Goal: Find specific page/section: Find specific page/section

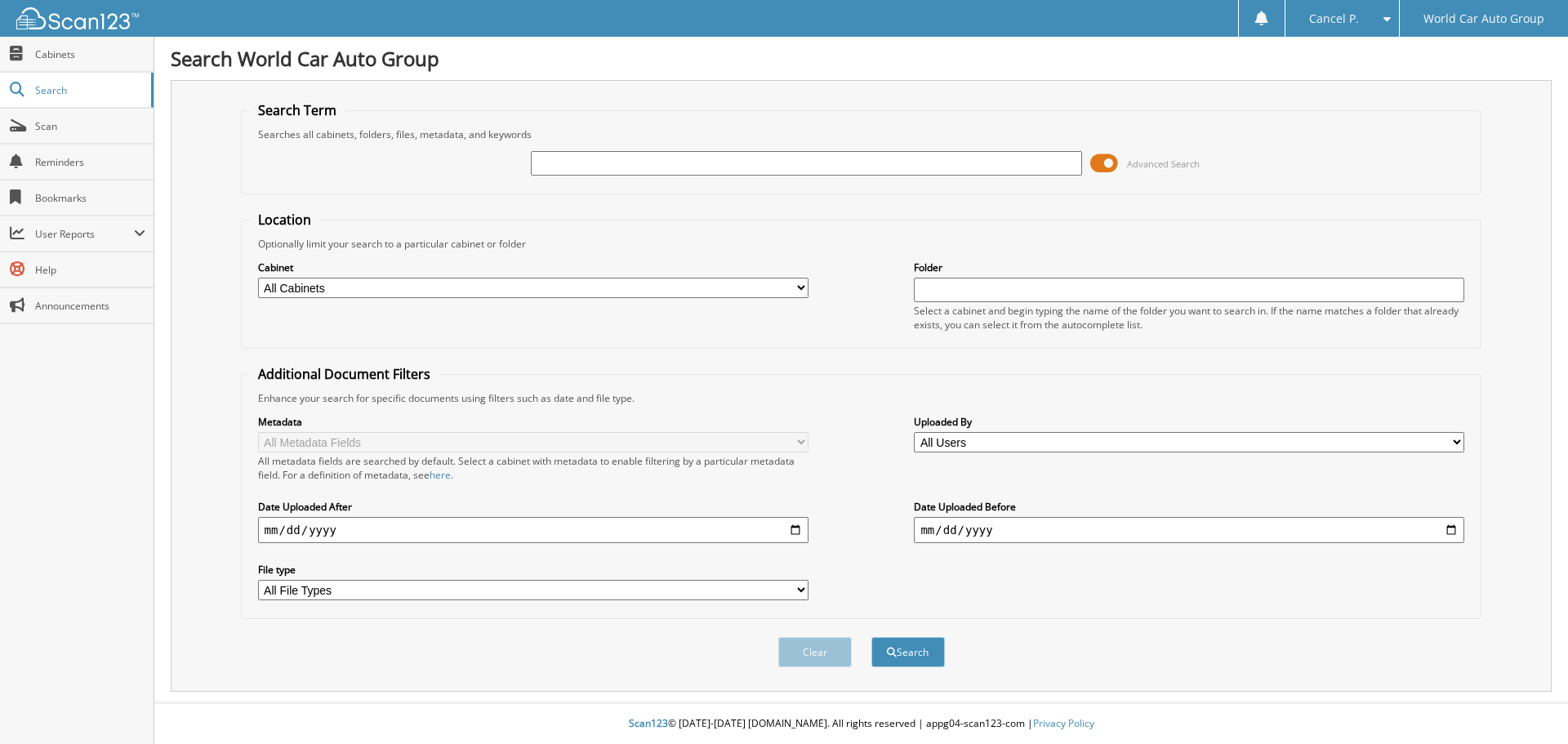
click at [660, 162] on input "text" at bounding box center [806, 163] width 550 height 25
type input "367847"
click at [871, 637] on button "Search" at bounding box center [908, 651] width 74 height 30
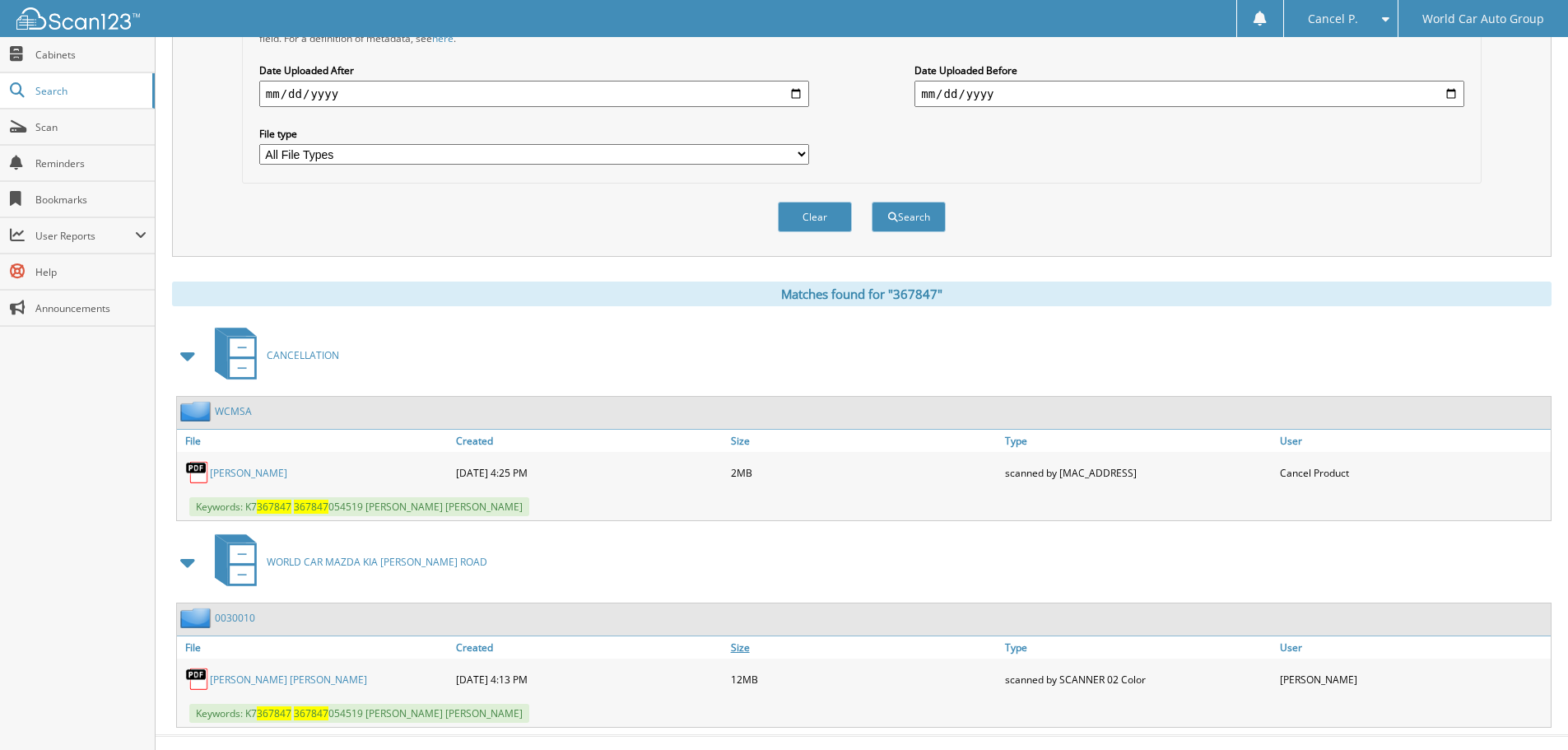
scroll to position [468, 0]
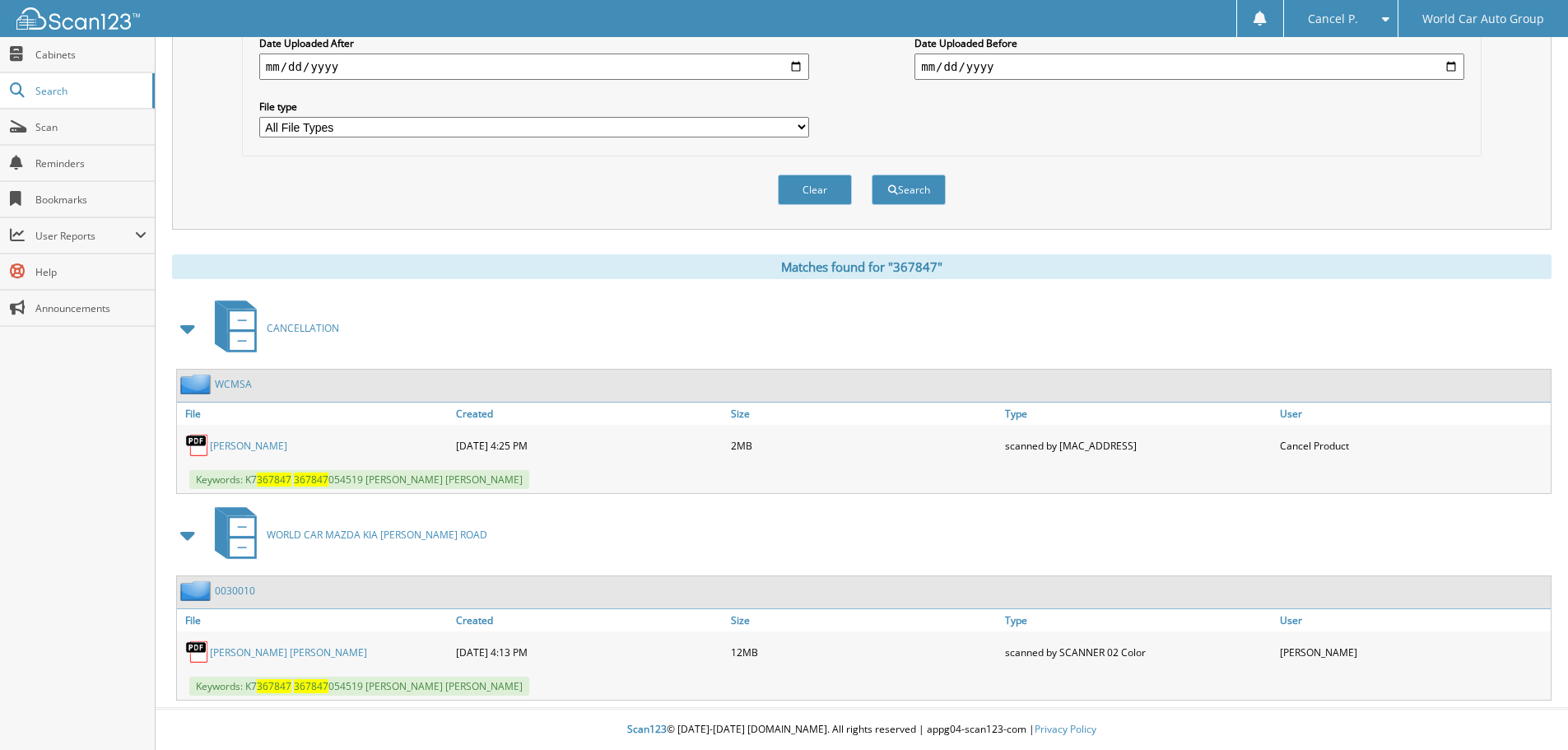
click at [284, 446] on link "WILLIAM WANDEL" at bounding box center [249, 446] width 78 height 14
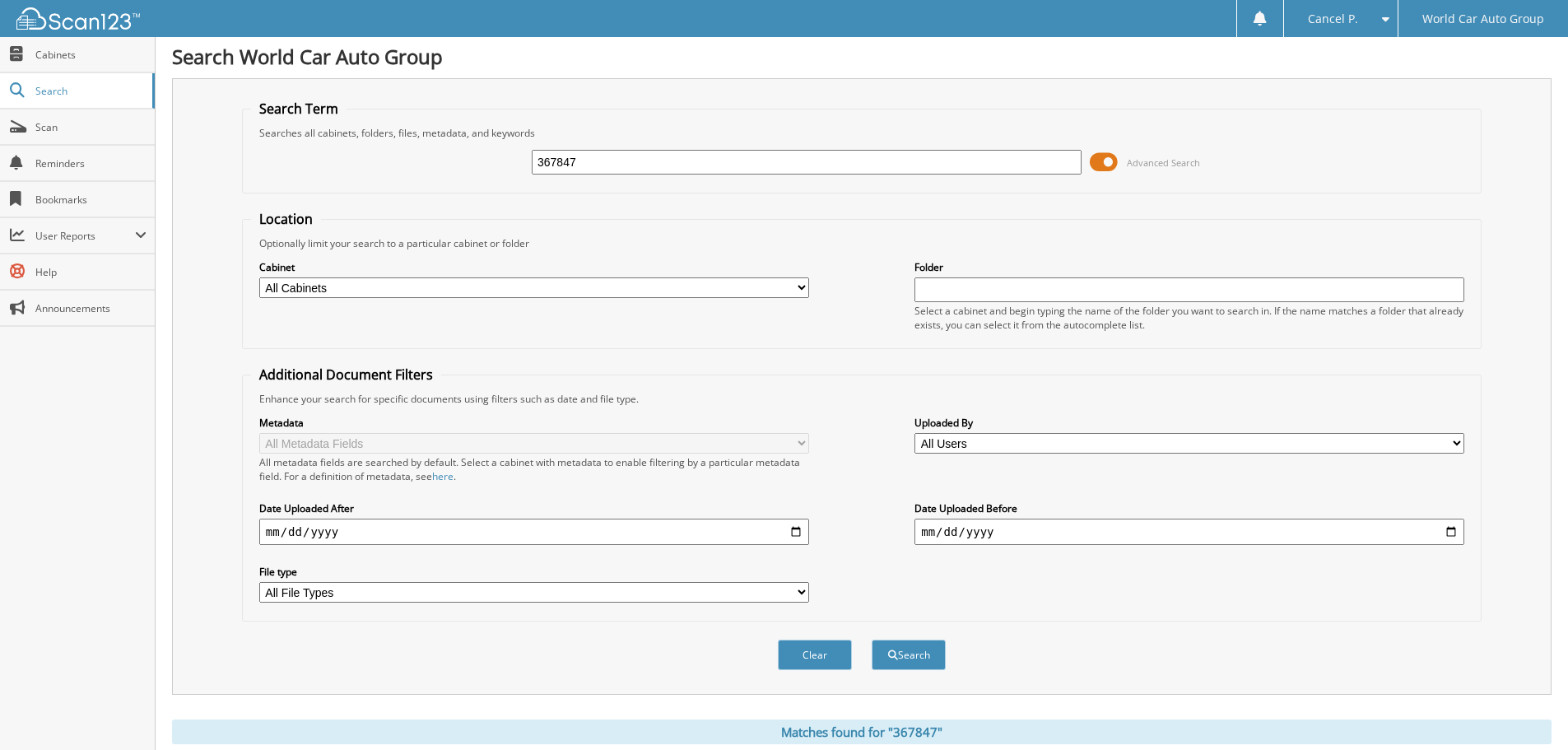
scroll to position [0, 0]
click at [789, 167] on input "367847" at bounding box center [806, 164] width 549 height 25
type input "256863"
click at [872, 642] on button "Search" at bounding box center [909, 657] width 74 height 30
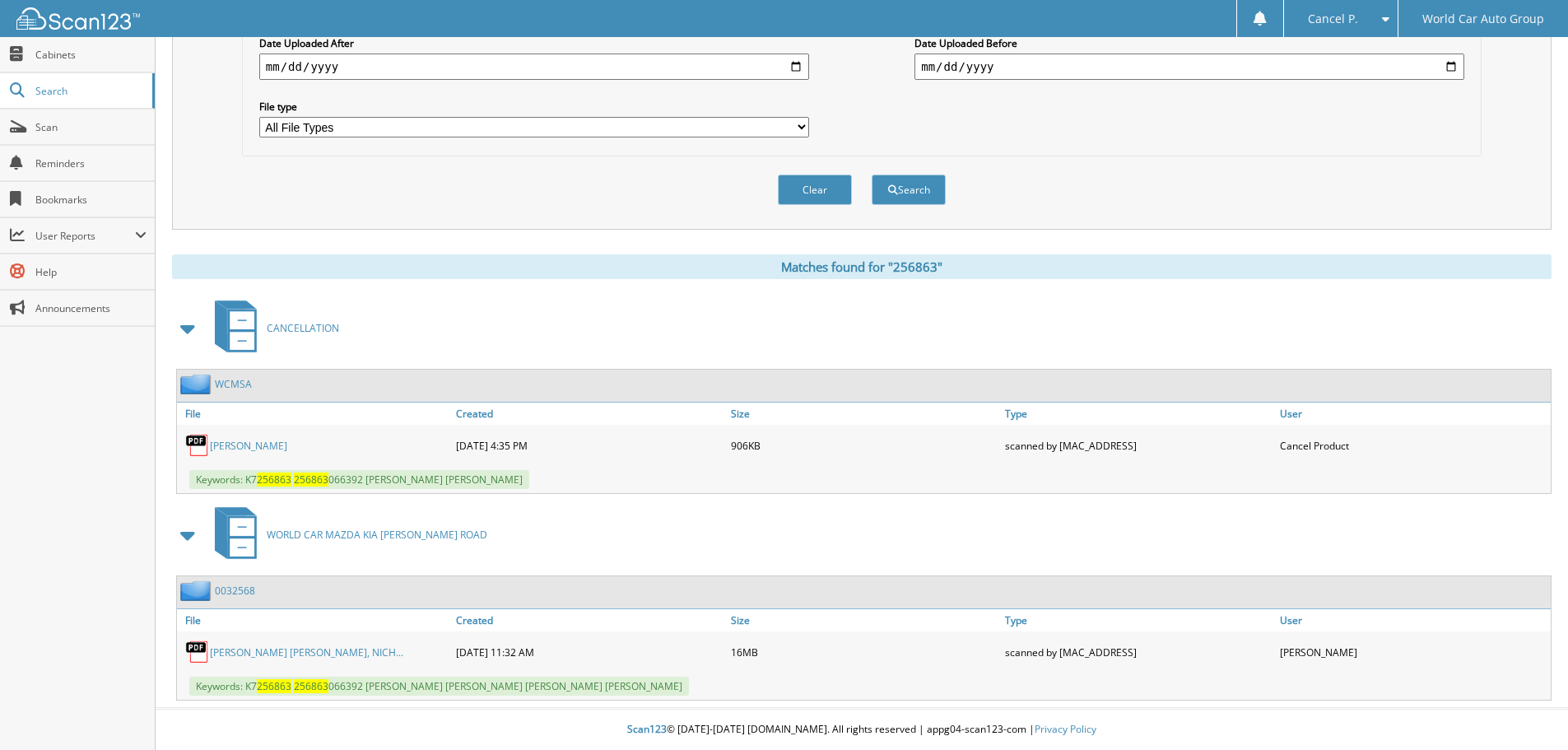
click at [277, 444] on link "[PERSON_NAME]" at bounding box center [249, 446] width 78 height 14
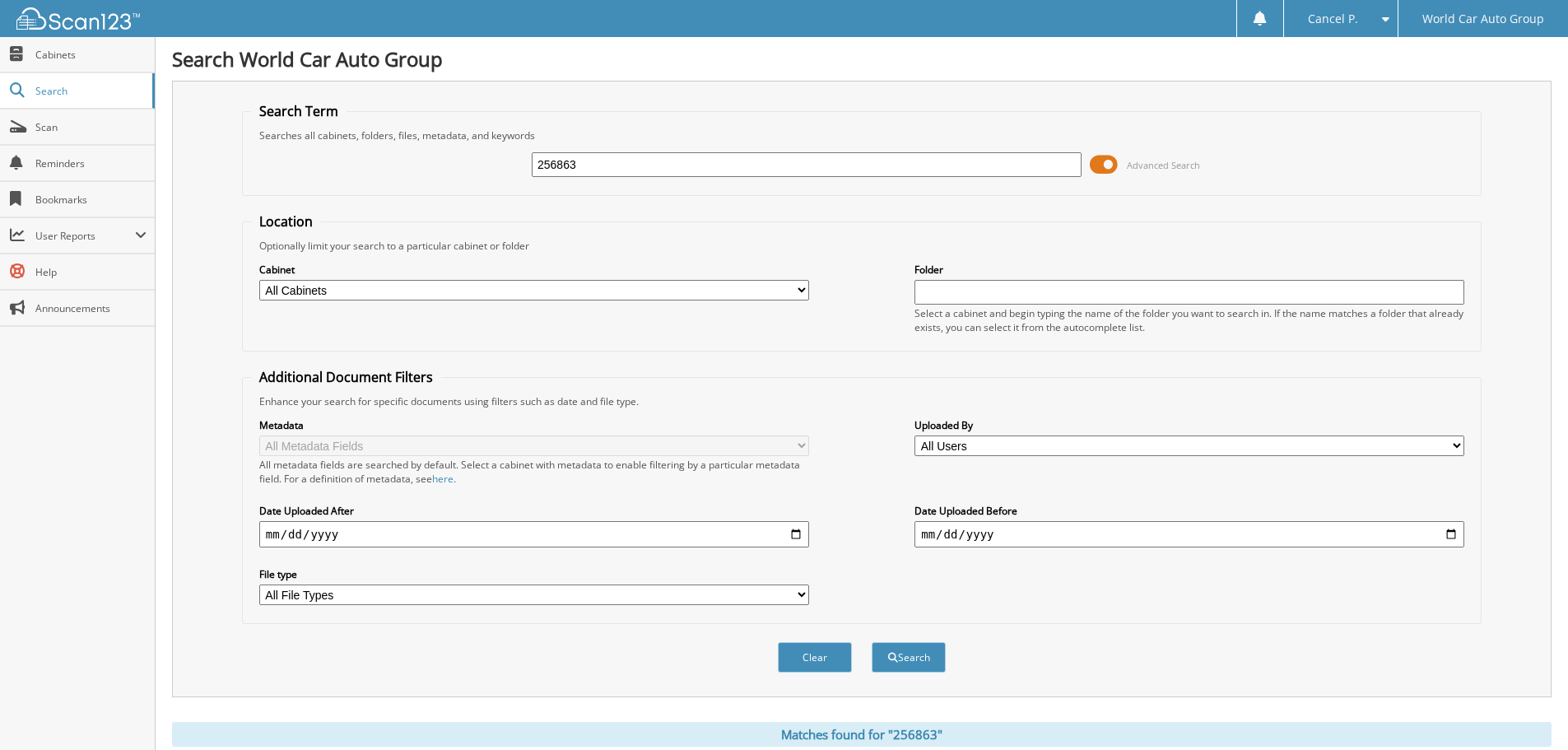
click at [633, 176] on input "256863" at bounding box center [806, 164] width 549 height 25
type input "543975"
click at [872, 642] on button "Search" at bounding box center [909, 657] width 74 height 30
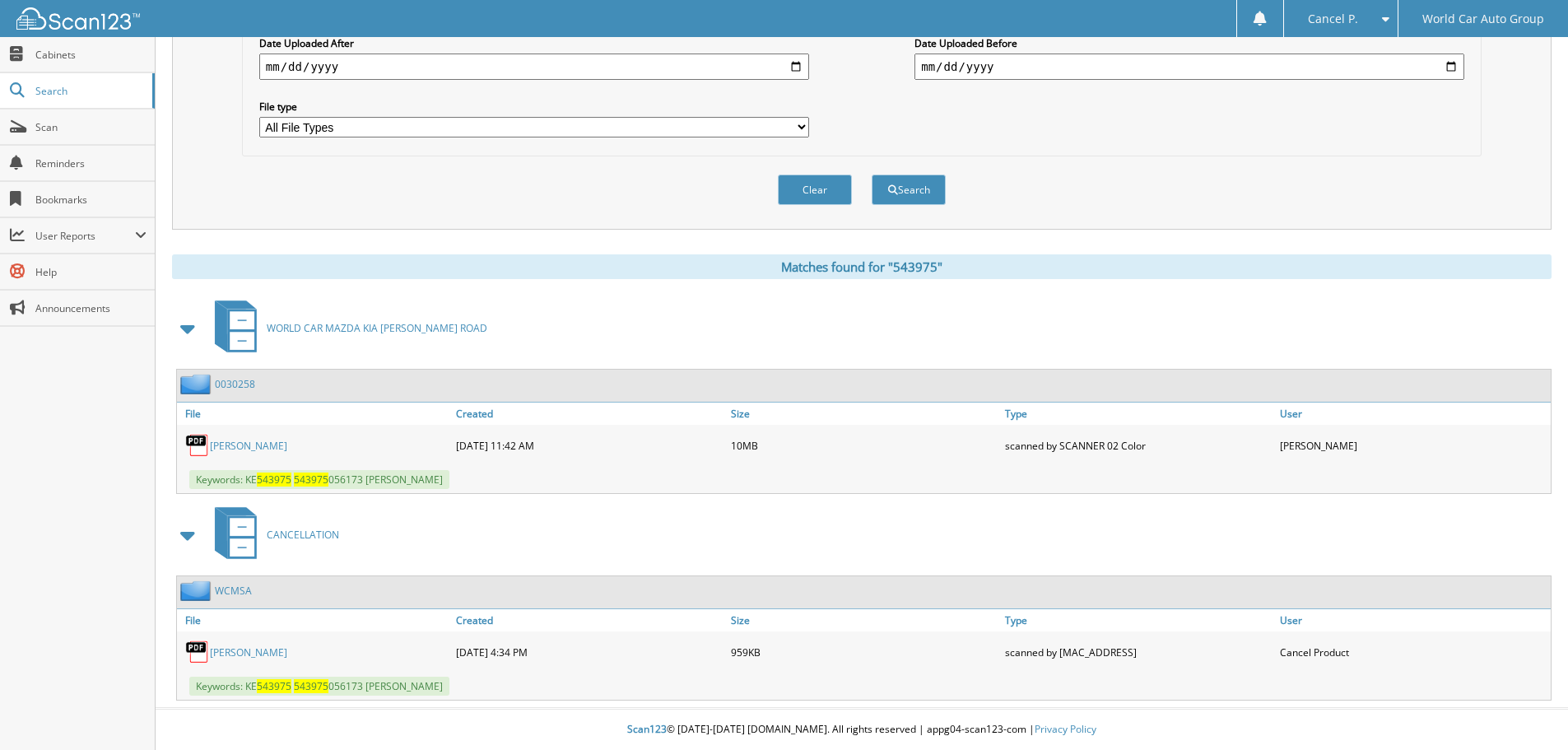
click at [276, 645] on link "ROGER CANAMAR JR." at bounding box center [249, 652] width 78 height 14
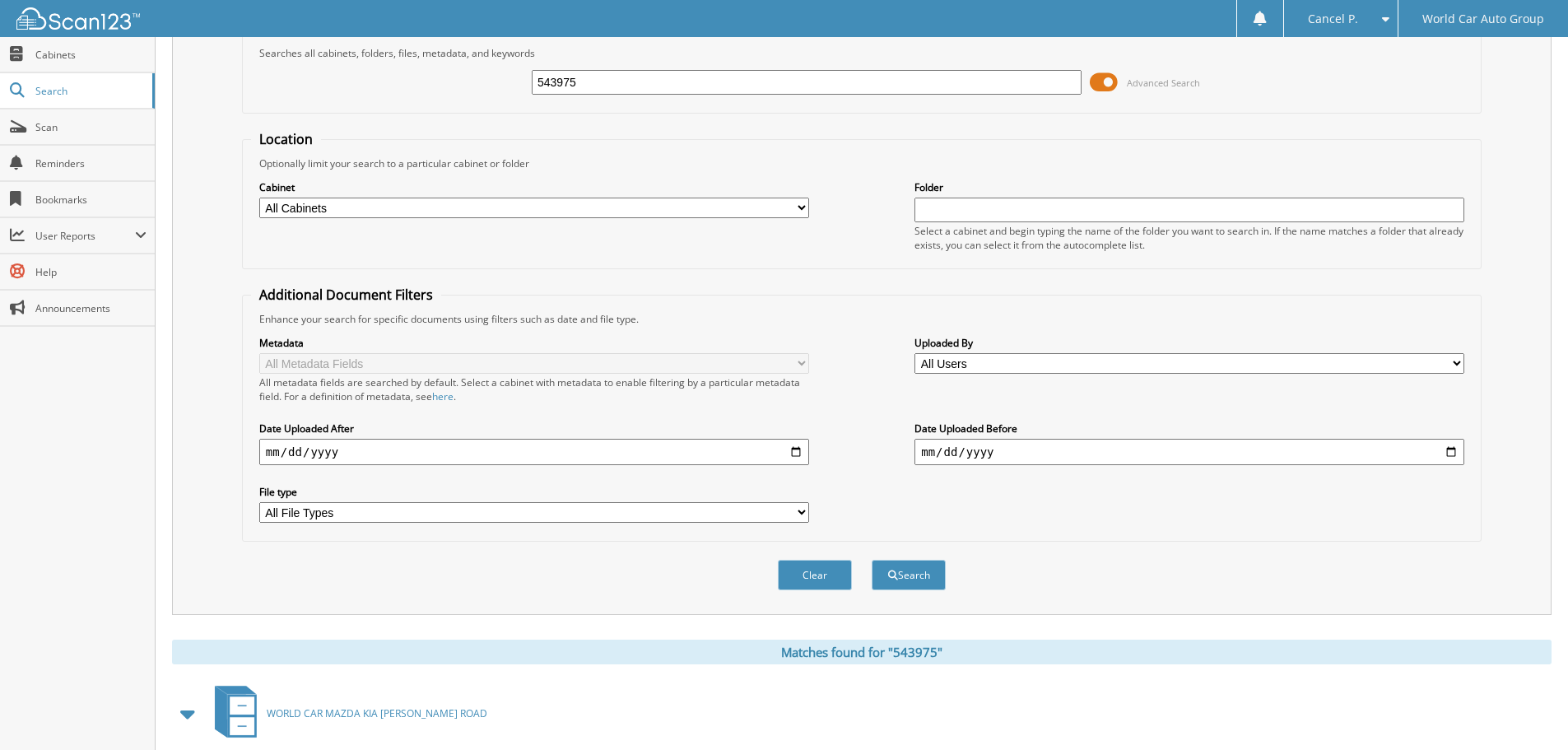
scroll to position [57, 0]
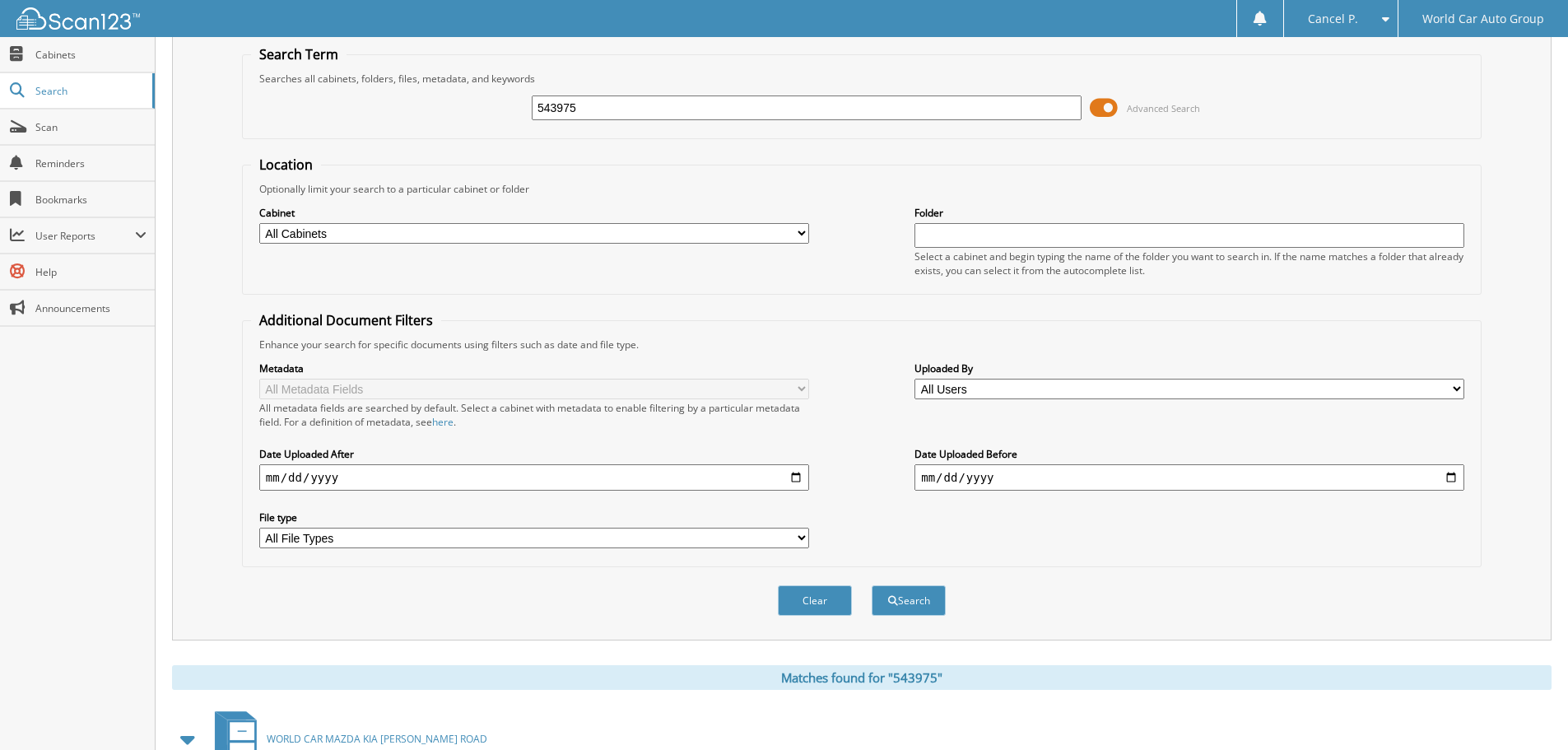
click at [689, 121] on div "543975" at bounding box center [806, 108] width 549 height 28
click at [691, 113] on input "543975" at bounding box center [806, 108] width 549 height 25
click at [687, 114] on input "543975" at bounding box center [806, 108] width 549 height 25
type input "640178"
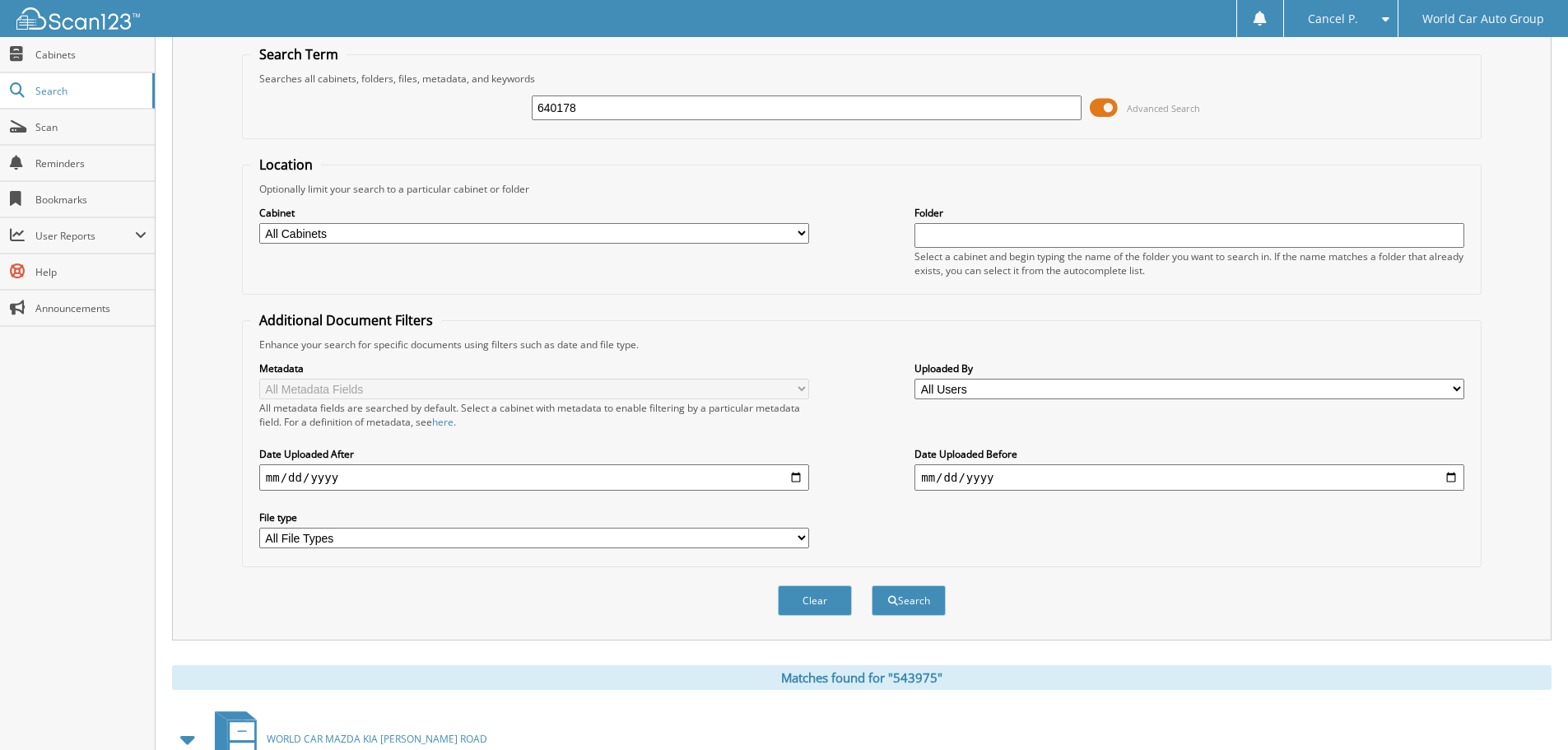
click at [872, 585] on button "Search" at bounding box center [909, 600] width 74 height 30
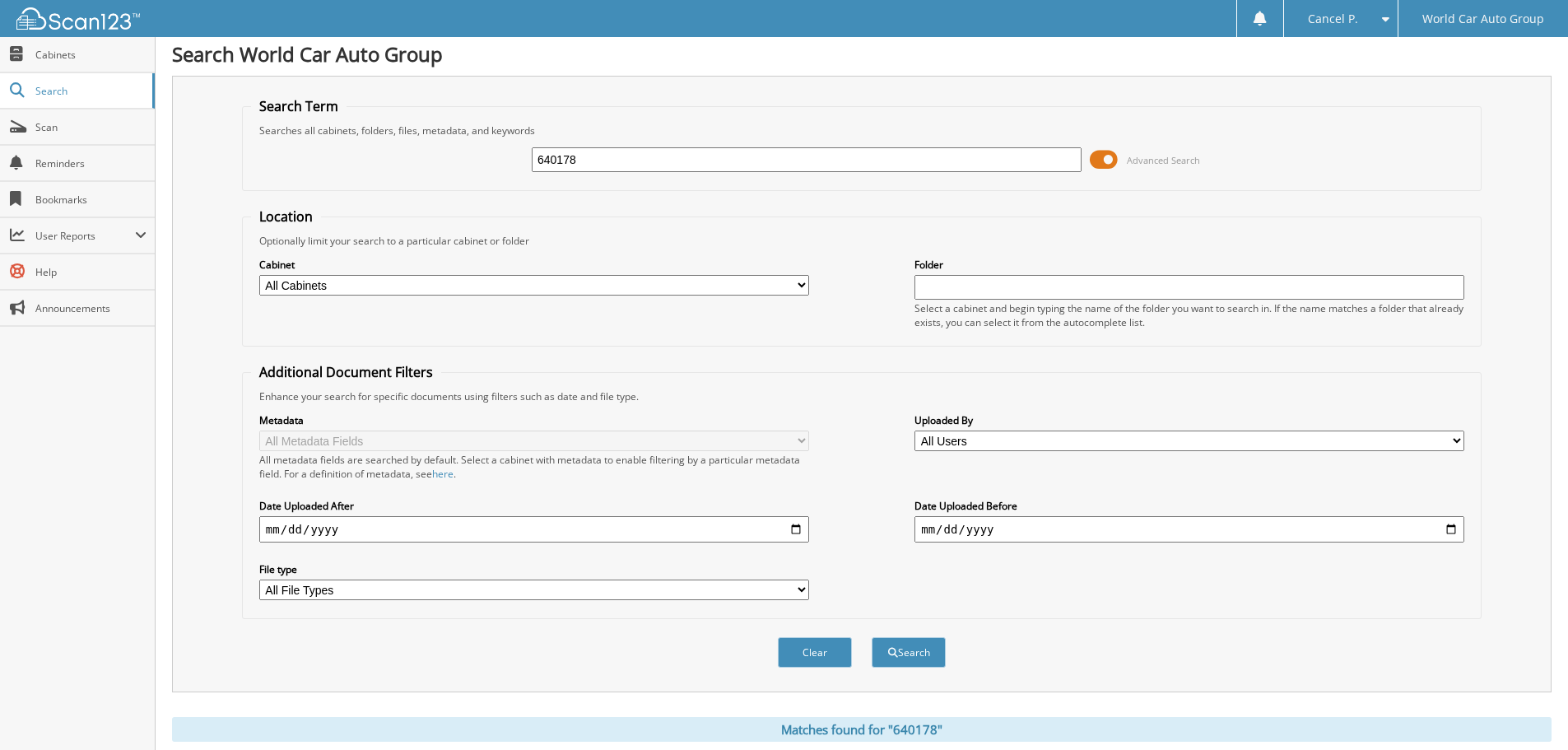
scroll to position [468, 0]
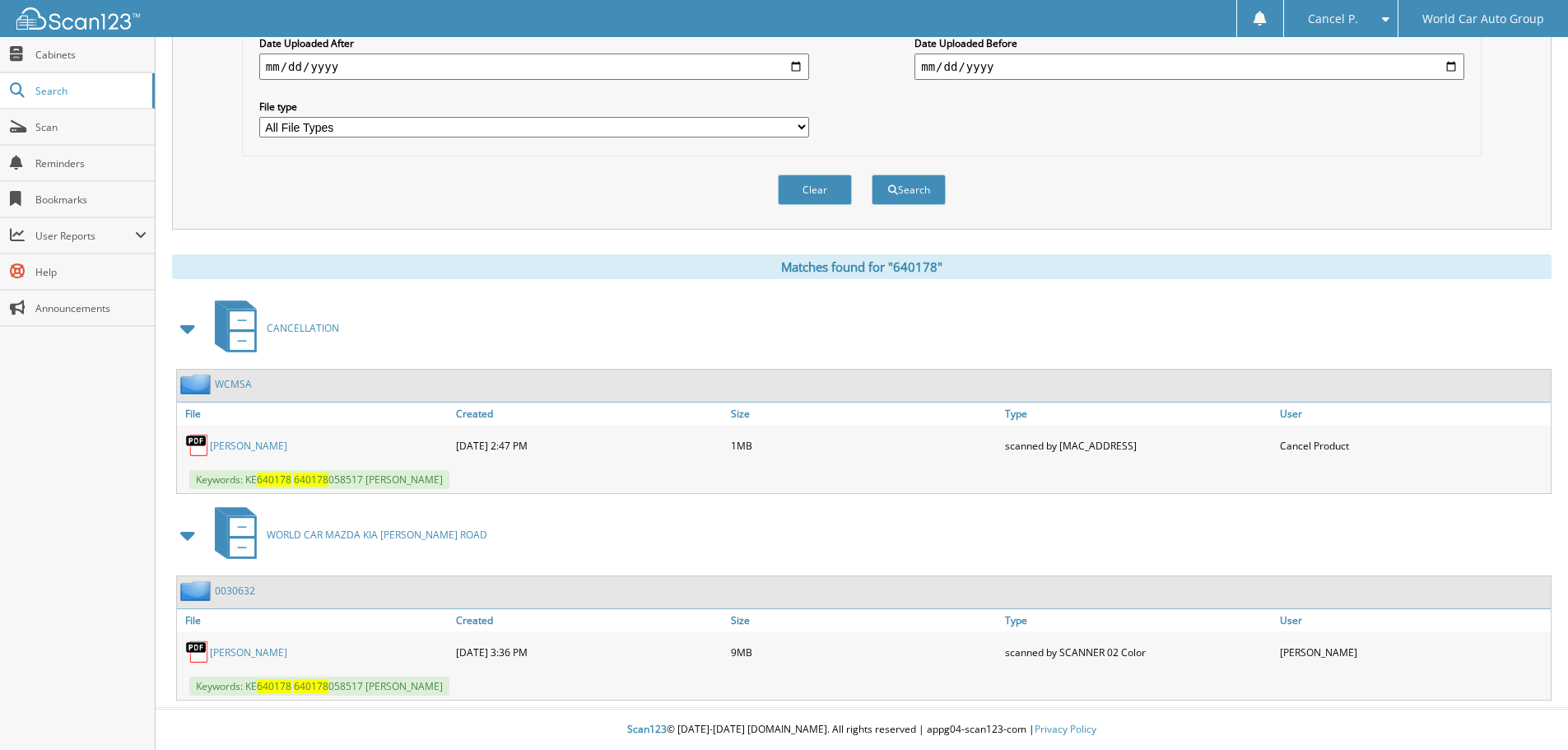
click at [274, 446] on link "DIANA ORTEGA" at bounding box center [249, 446] width 78 height 14
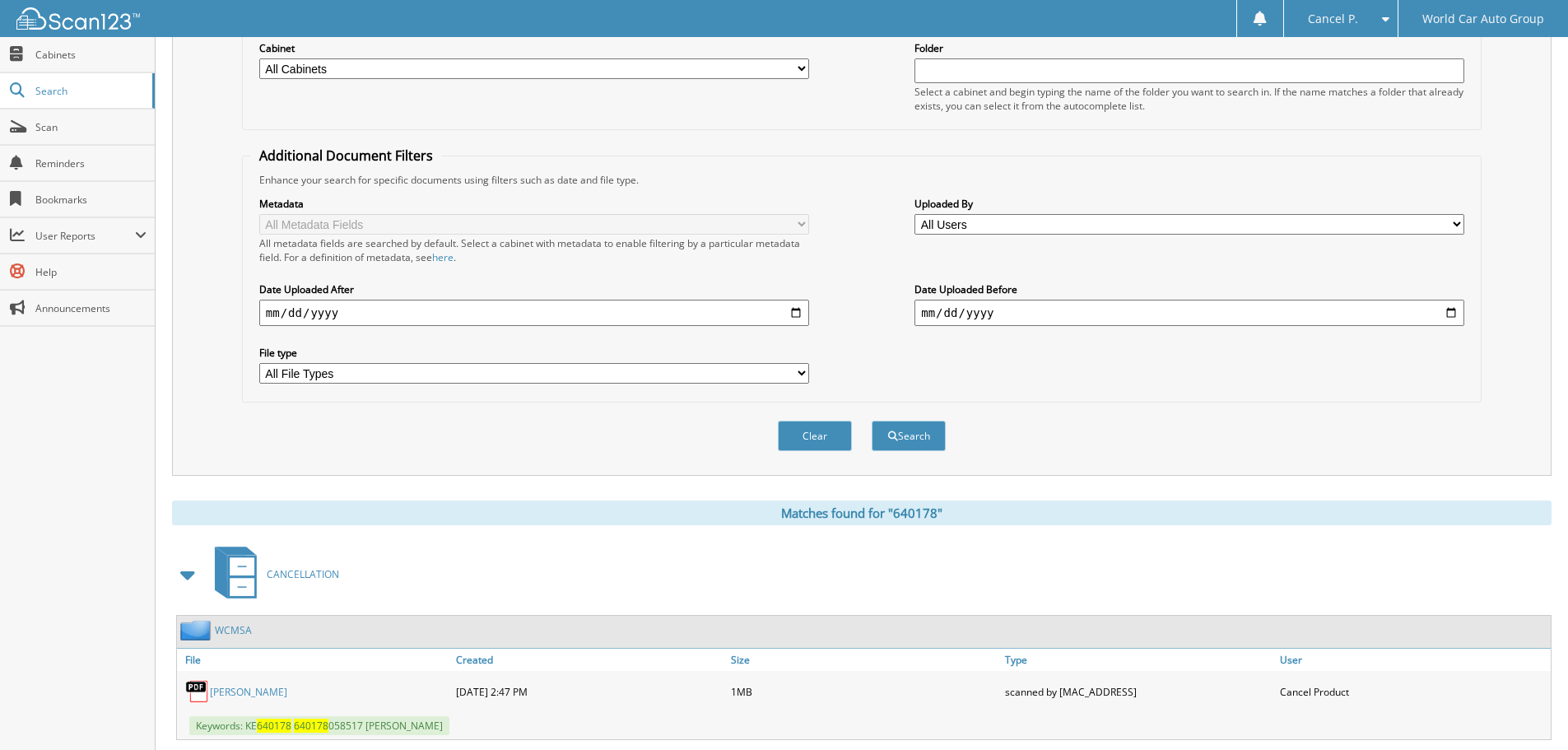
scroll to position [0, 0]
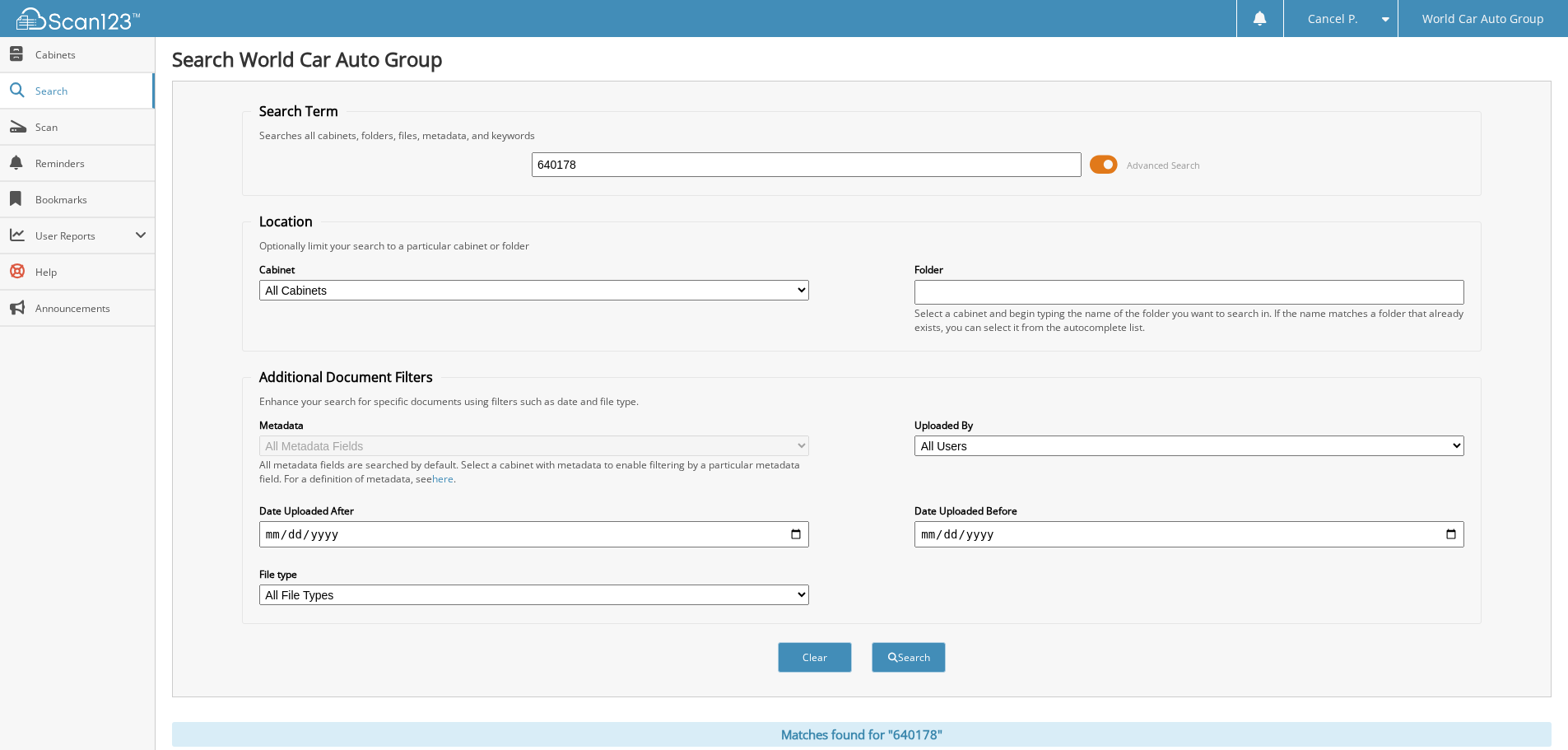
click at [736, 159] on input "640178" at bounding box center [806, 164] width 549 height 25
type input "289824"
click at [872, 642] on button "Search" at bounding box center [909, 657] width 74 height 30
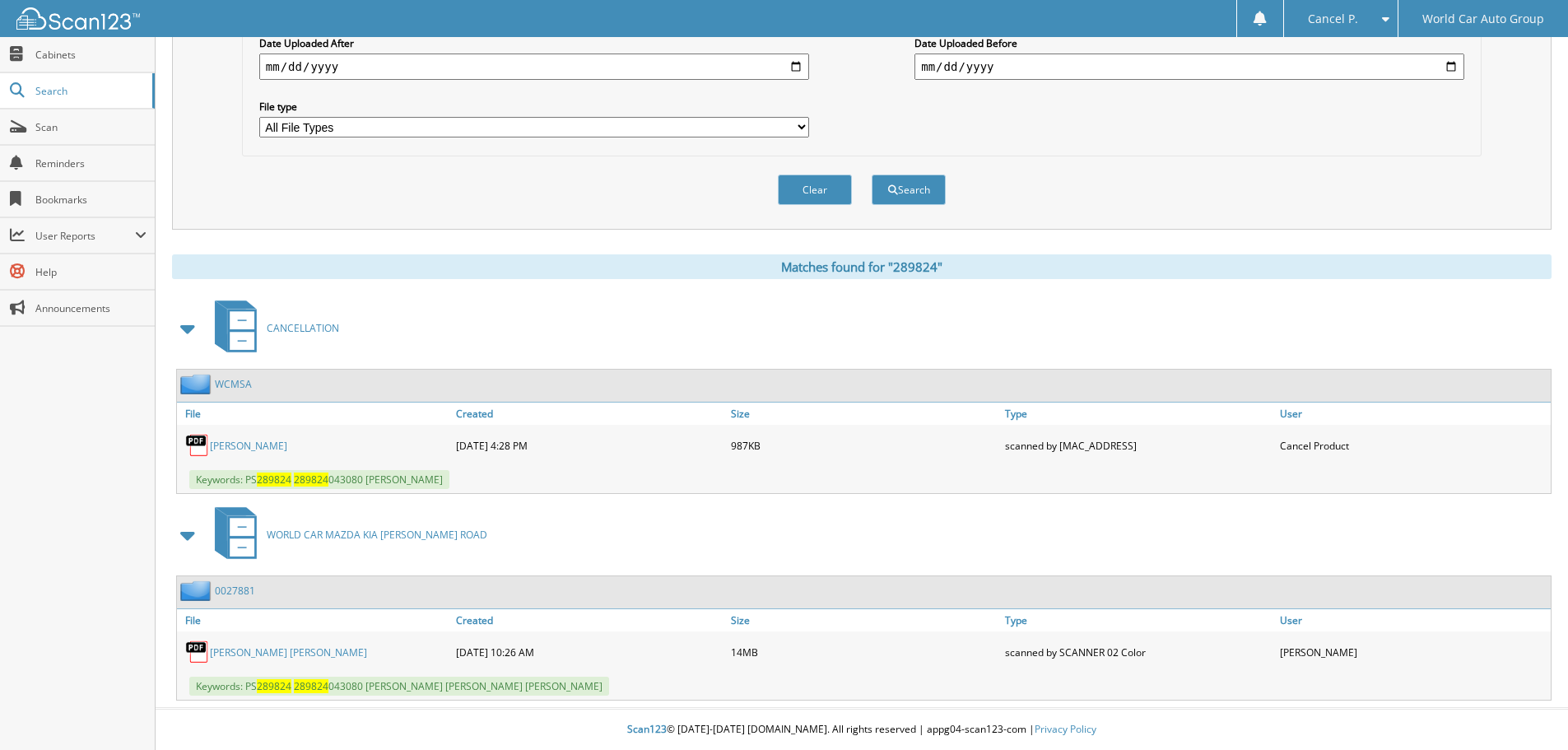
scroll to position [468, 0]
click at [251, 442] on link "DELVIN BRONSON" at bounding box center [249, 446] width 78 height 14
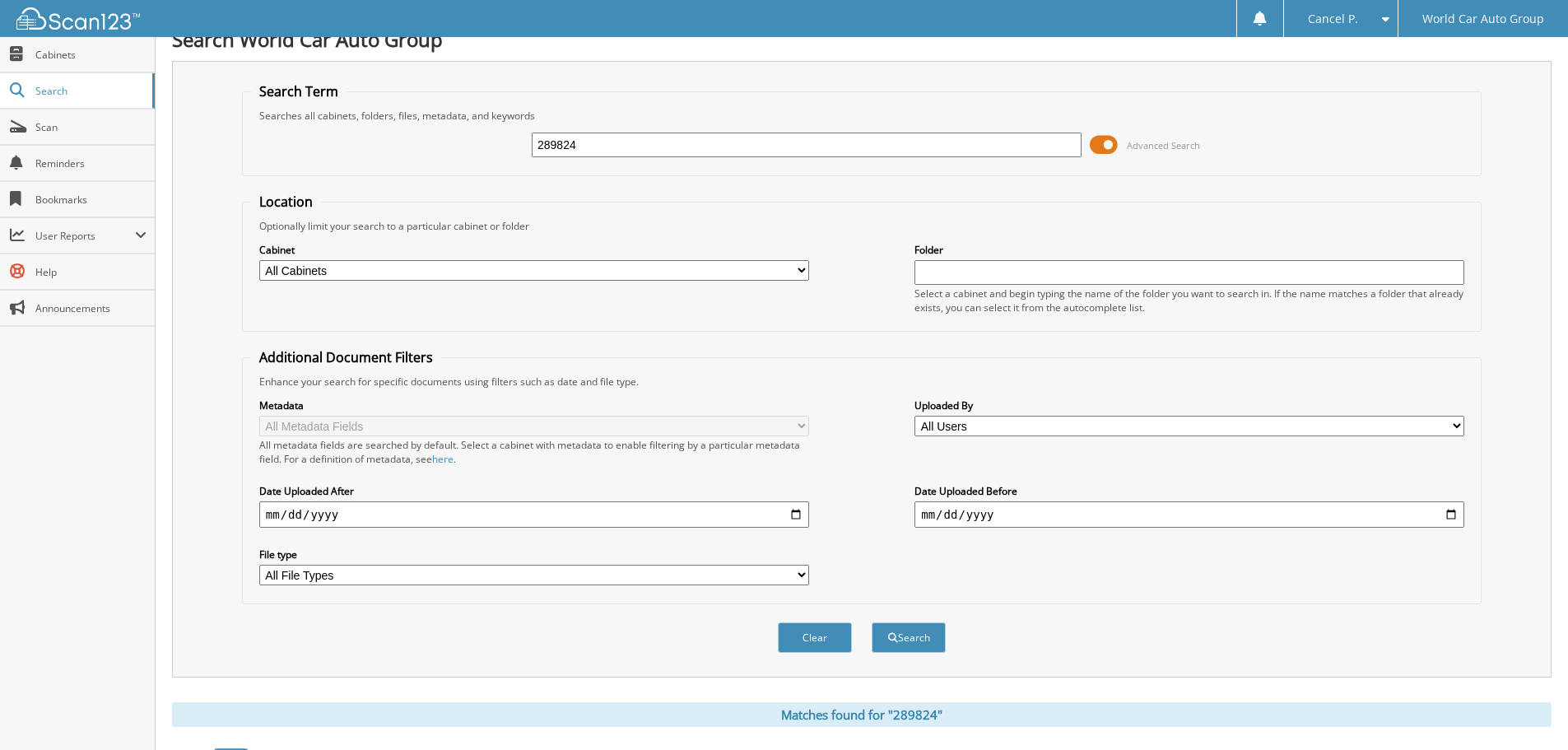
scroll to position [0, 0]
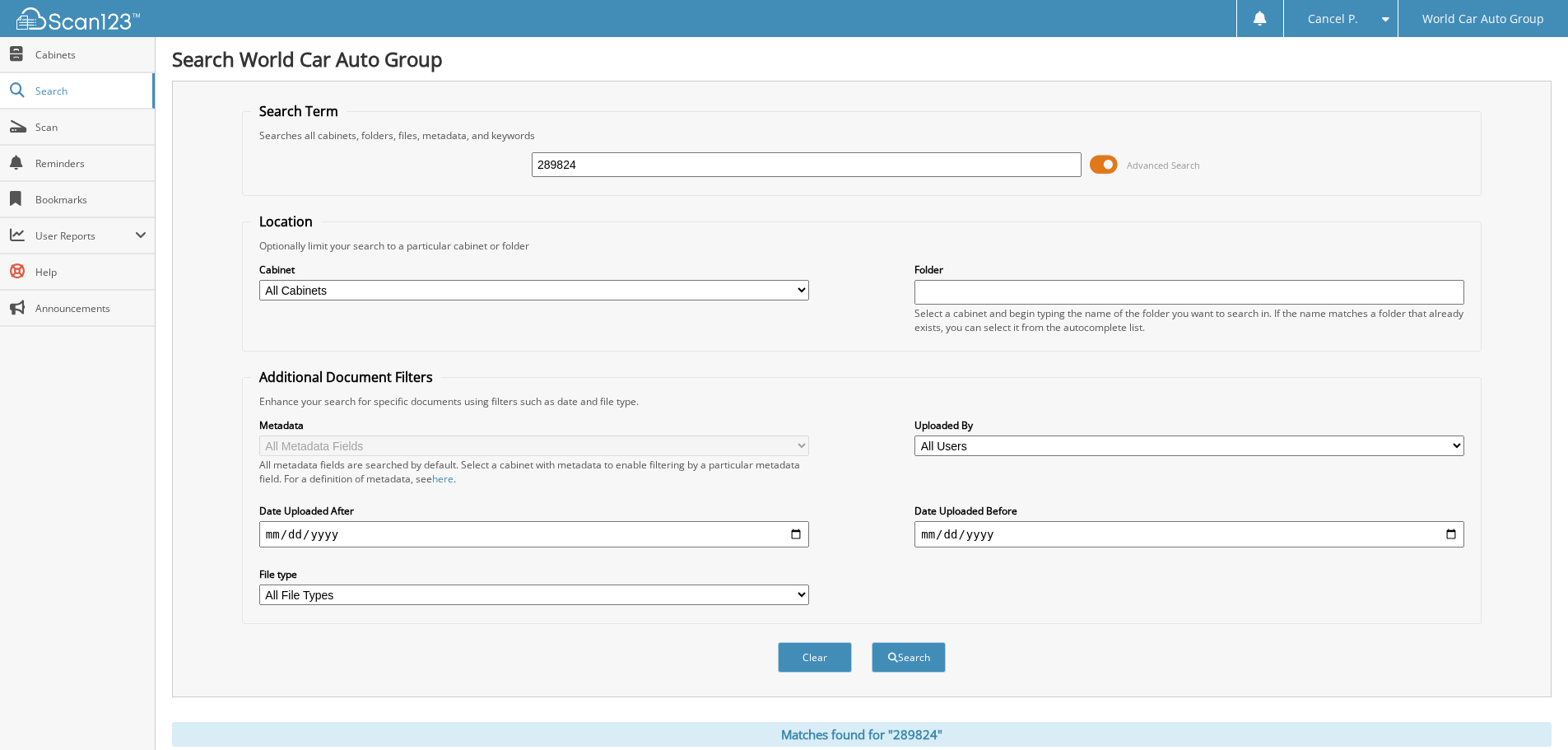
click at [775, 181] on div "289824 Advanced Search" at bounding box center [862, 164] width 1222 height 44
click at [775, 167] on input "289824" at bounding box center [806, 164] width 549 height 25
type input "166649"
click at [872, 642] on button "Search" at bounding box center [909, 657] width 74 height 30
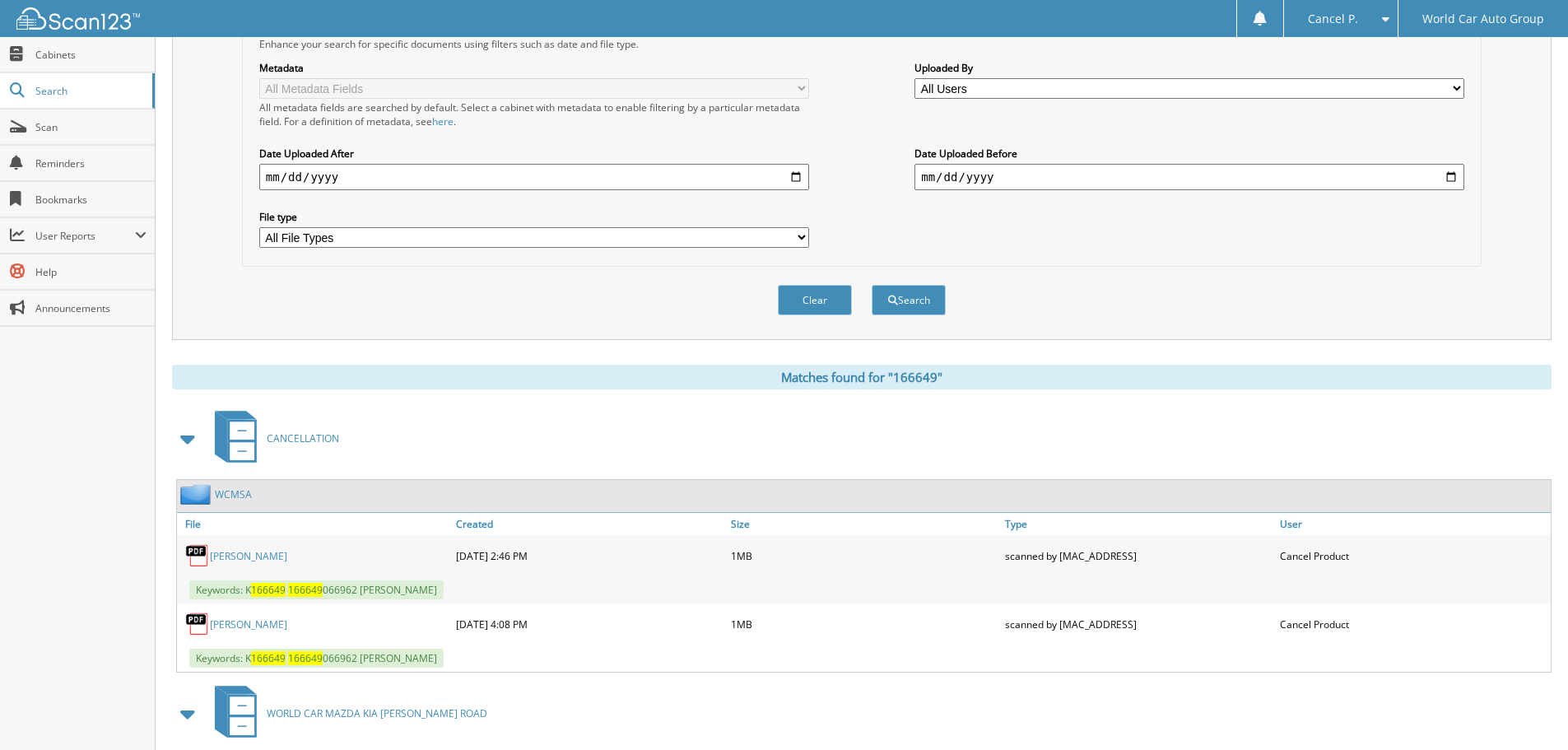
scroll to position [537, 0]
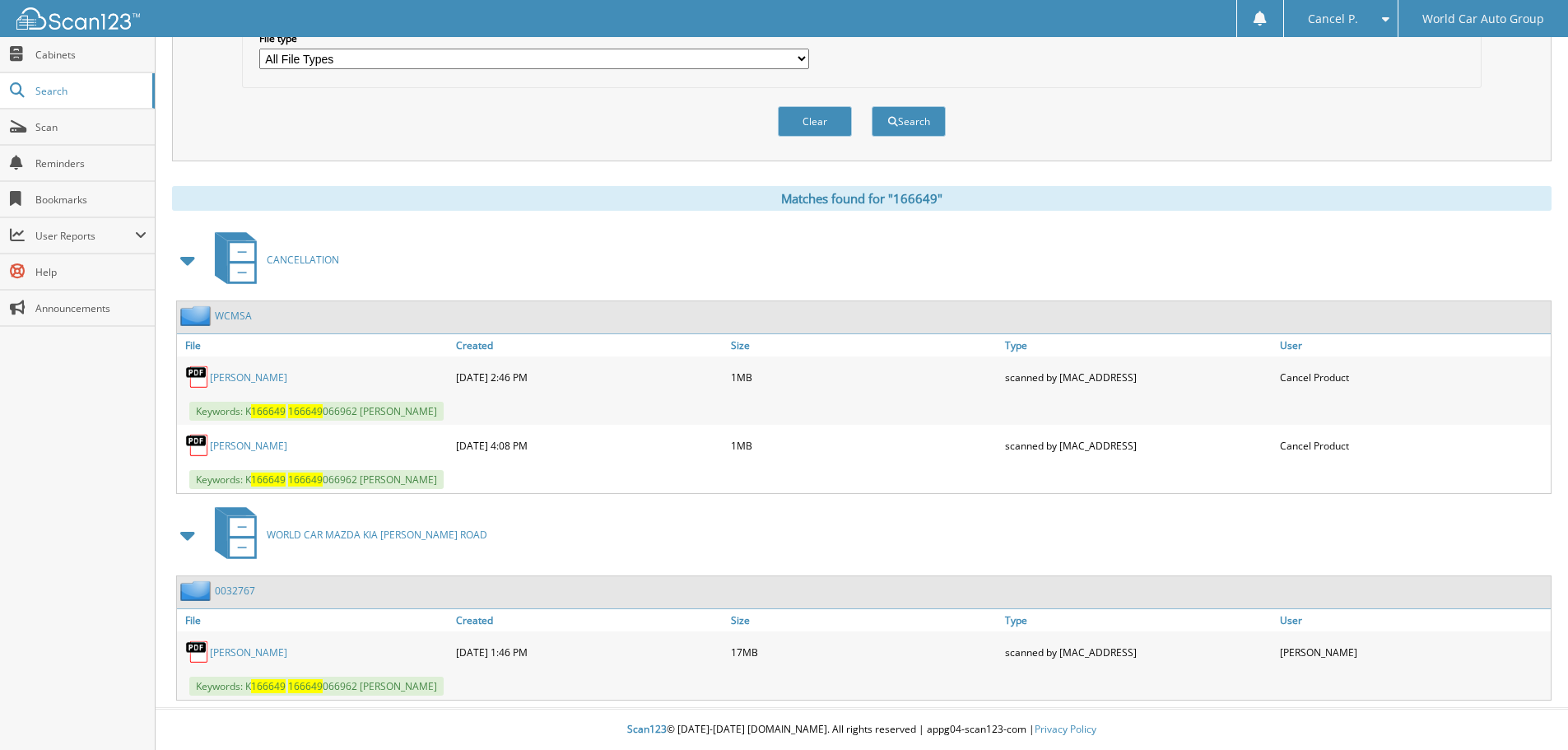
click at [257, 378] on link "[PERSON_NAME]" at bounding box center [249, 378] width 78 height 14
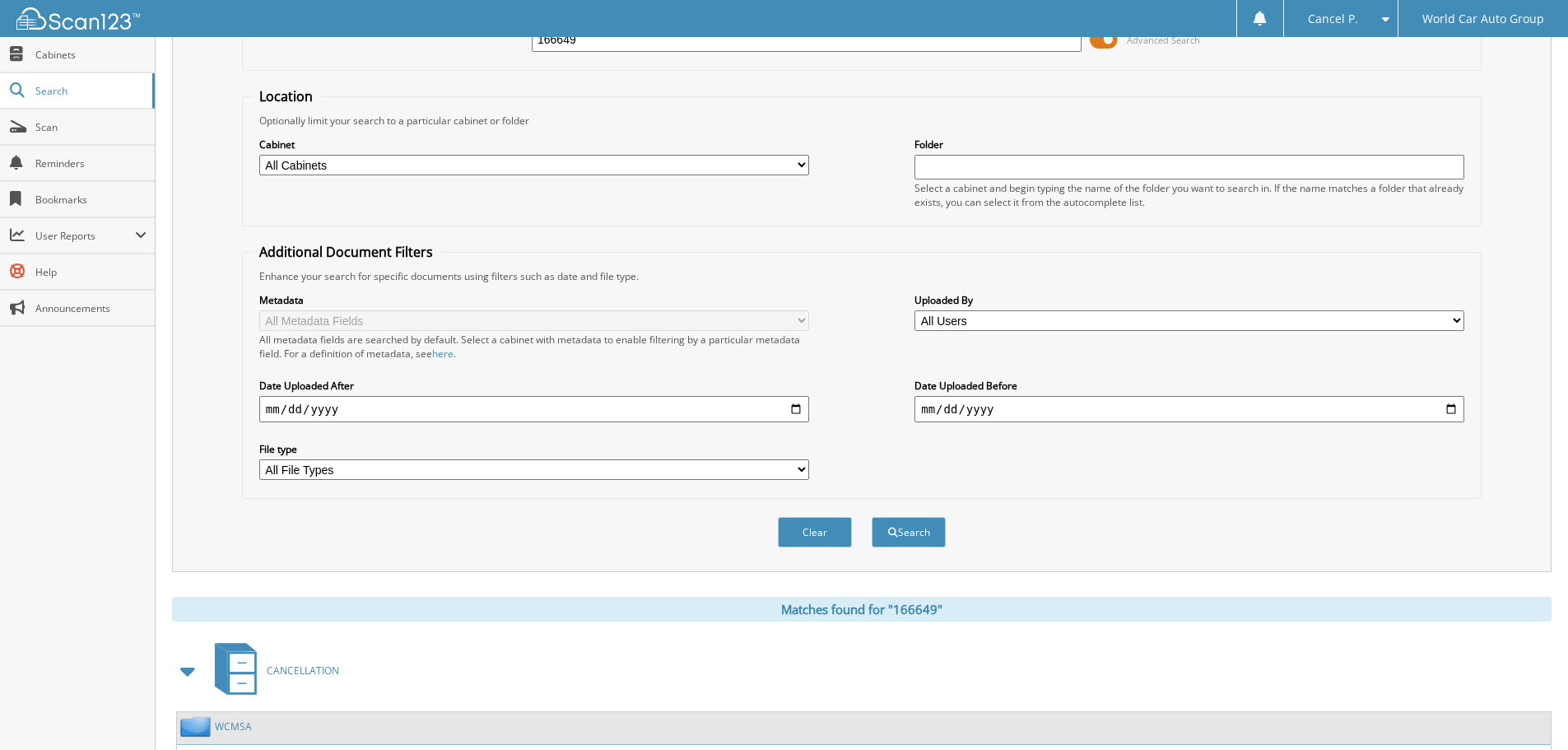
scroll to position [0, 0]
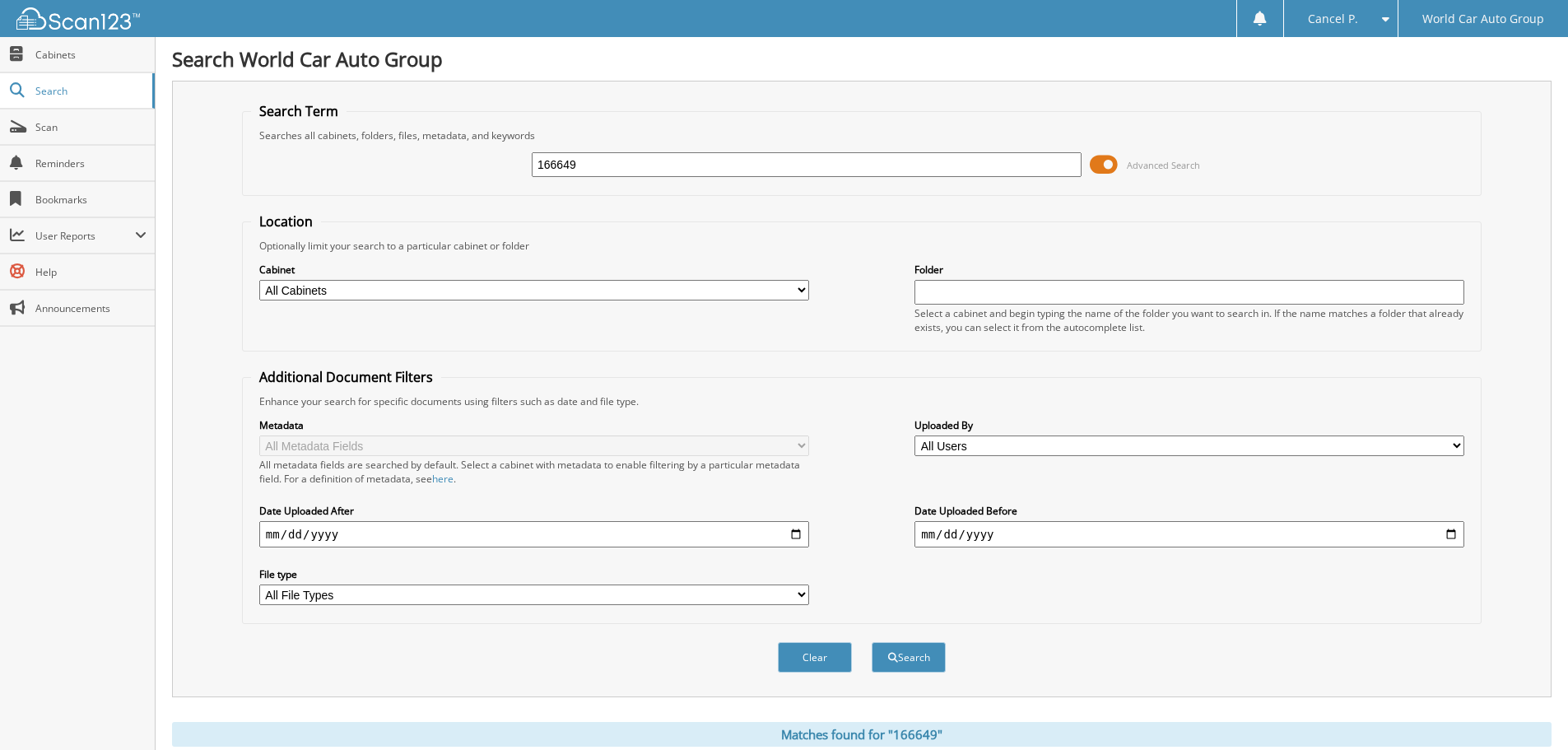
click at [681, 165] on input "166649" at bounding box center [806, 164] width 549 height 25
click at [678, 168] on input "166649" at bounding box center [806, 164] width 549 height 25
type input "632800"
click at [872, 642] on button "Search" at bounding box center [909, 657] width 74 height 30
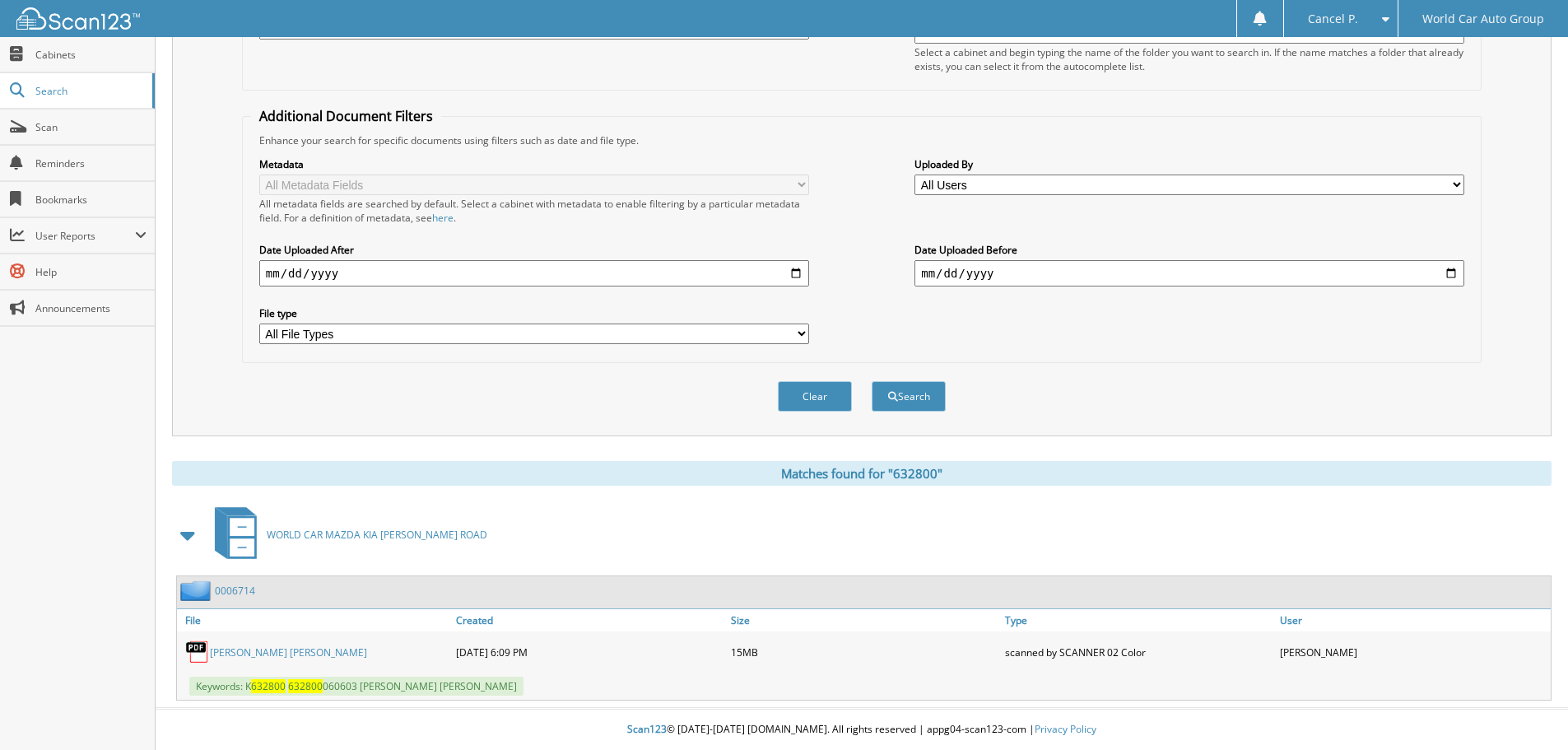
scroll to position [262, 0]
click at [316, 653] on link "[PERSON_NAME] [PERSON_NAME]" at bounding box center [289, 652] width 157 height 14
click at [304, 646] on link "[PERSON_NAME] [PERSON_NAME]" at bounding box center [289, 652] width 157 height 14
